Goal: Transaction & Acquisition: Book appointment/travel/reservation

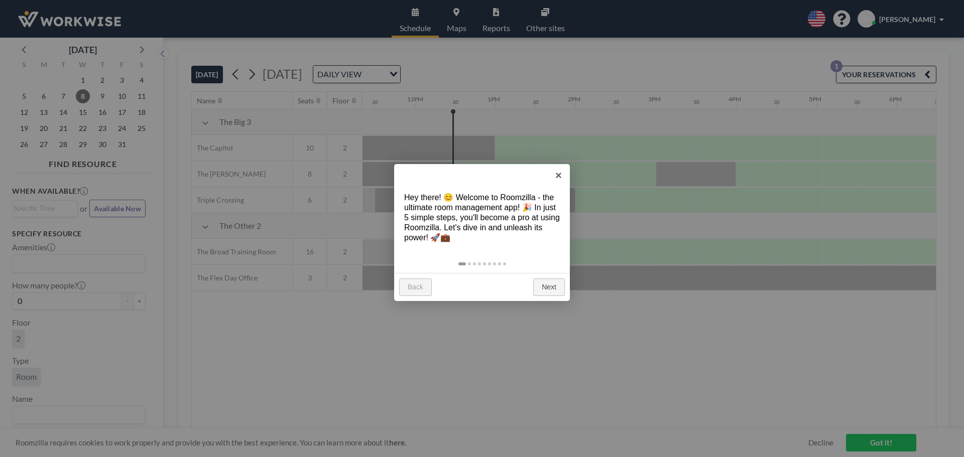
scroll to position [0, 924]
click at [557, 180] on link "×" at bounding box center [558, 175] width 23 height 23
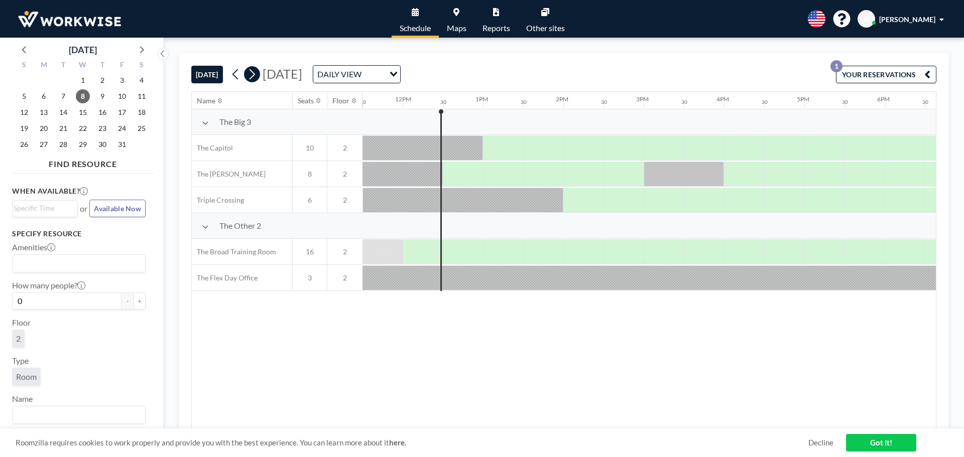
click at [255, 76] on icon at bounding box center [252, 74] width 6 height 11
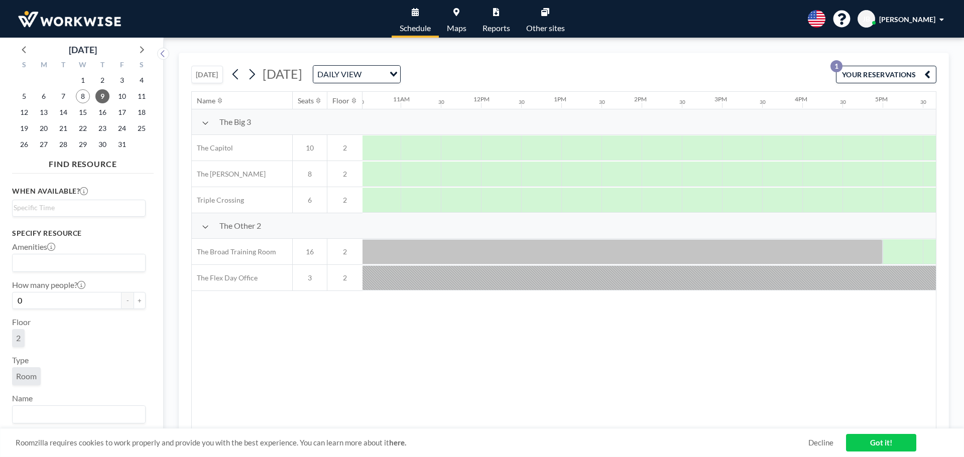
scroll to position [0, 857]
click at [615, 167] on div at bounding box center [610, 174] width 40 height 25
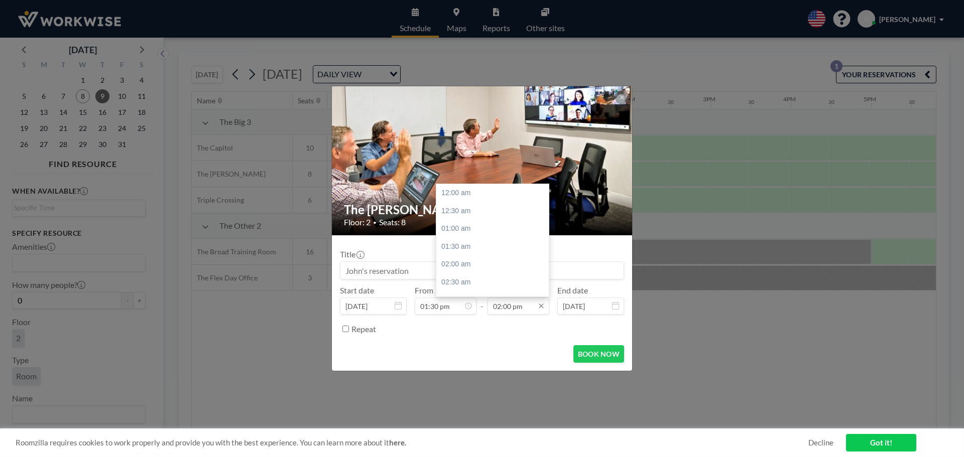
scroll to position [500, 0]
click at [466, 249] on div "03:30 pm" at bounding box center [494, 246] width 117 height 18
type input "03:30 pm"
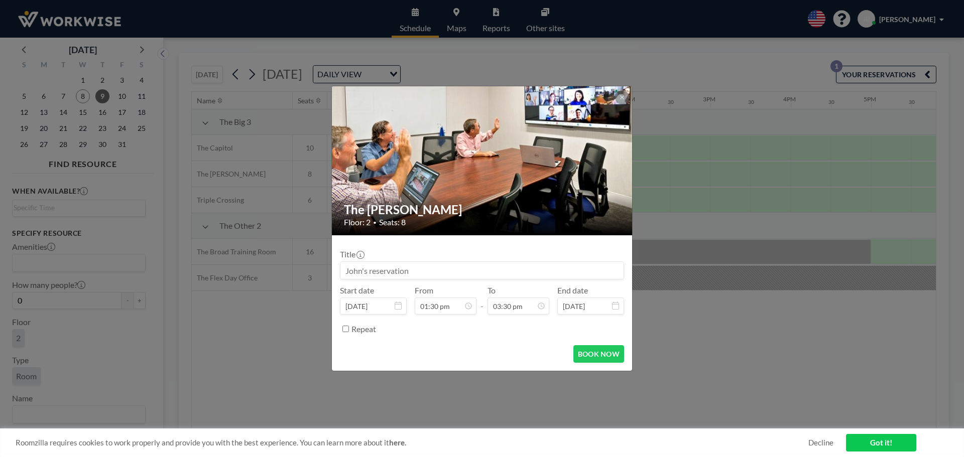
scroll to position [482, 0]
click at [588, 361] on button "BOOK NOW" at bounding box center [598, 354] width 51 height 18
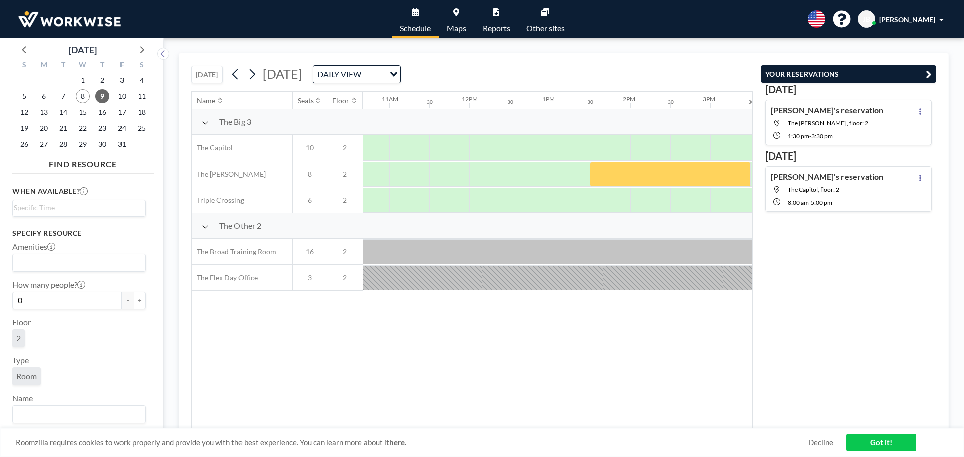
click at [864, 435] on link "Got it!" at bounding box center [881, 443] width 70 height 18
